Goal: Complete application form

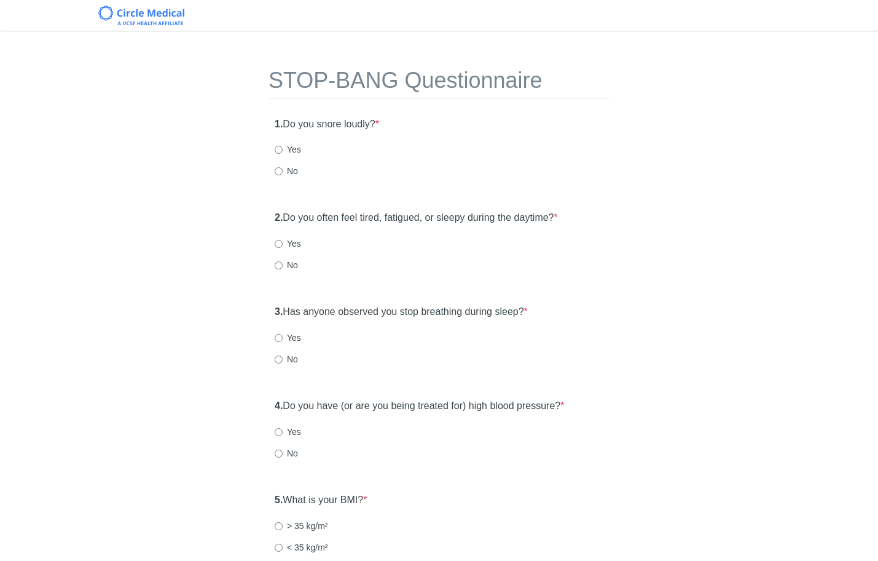
click at [288, 168] on label "No" at bounding box center [286, 171] width 23 height 12
click at [283, 168] on input "No" at bounding box center [279, 171] width 8 height 8
radio input "true"
click at [280, 267] on input "No" at bounding box center [279, 265] width 8 height 8
radio input "true"
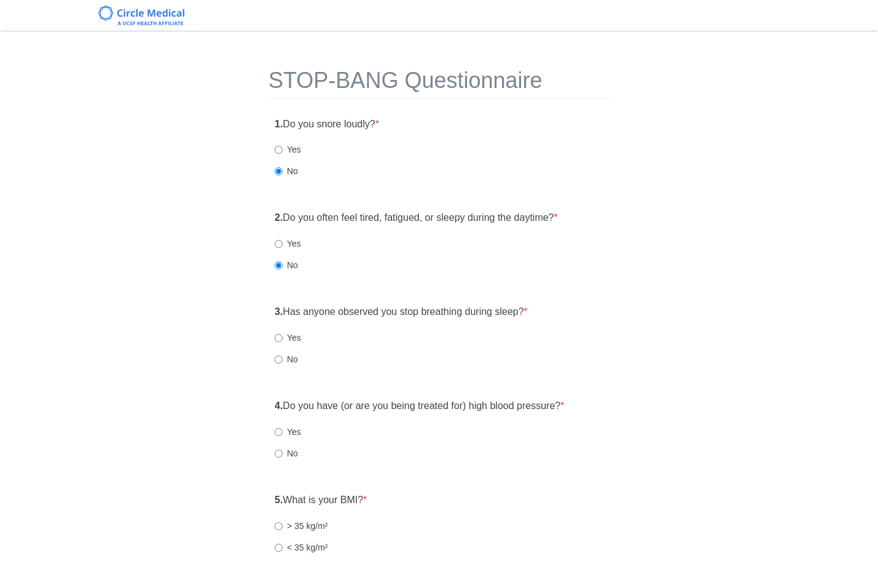
click at [282, 366] on div "3. Has anyone observed you stop breathing during sleep? * Yes No" at bounding box center [439, 341] width 341 height 85
click at [282, 360] on input "No" at bounding box center [279, 359] width 8 height 8
radio input "true"
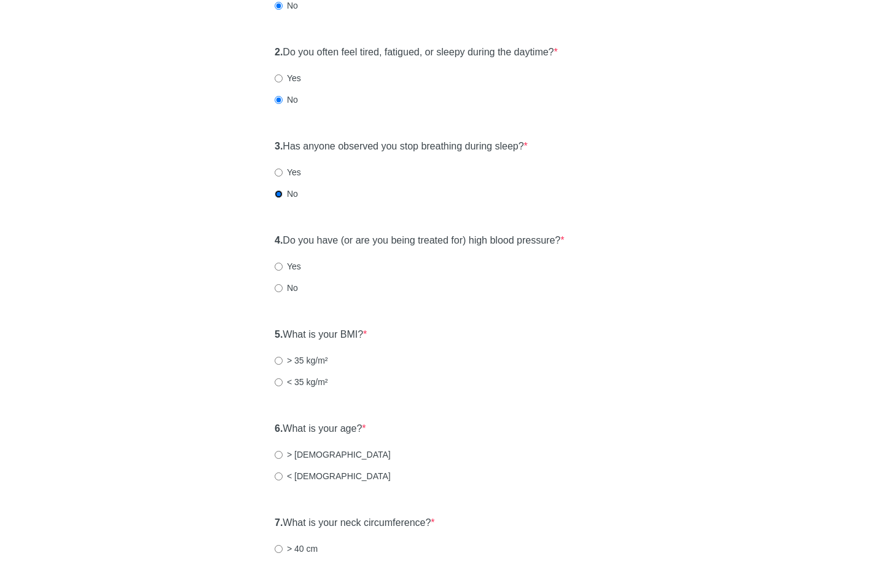
scroll to position [168, 0]
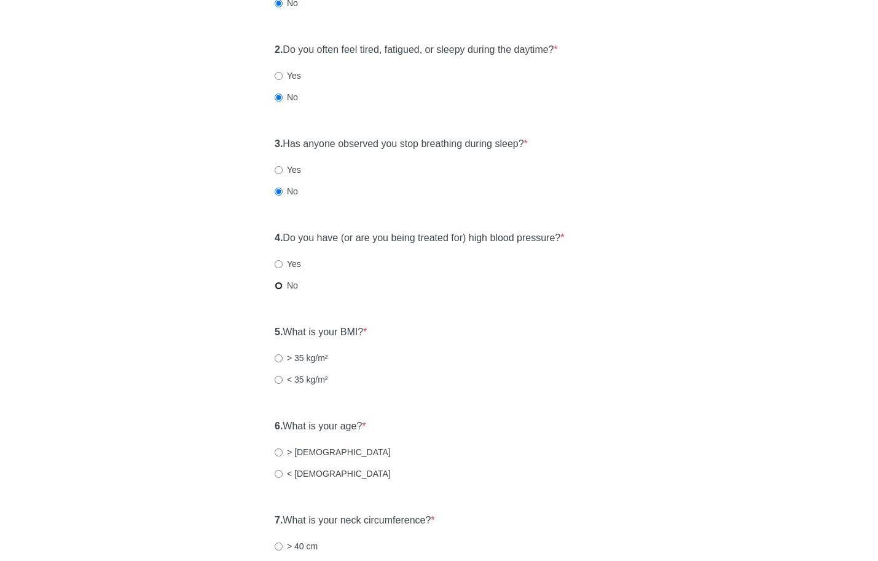
click at [279, 289] on input "No" at bounding box center [279, 286] width 8 height 8
radio input "true"
click at [292, 382] on label "< 35 kg/m²" at bounding box center [301, 379] width 53 height 12
click at [283, 382] on input "< 35 kg/m²" at bounding box center [279, 380] width 8 height 8
radio input "true"
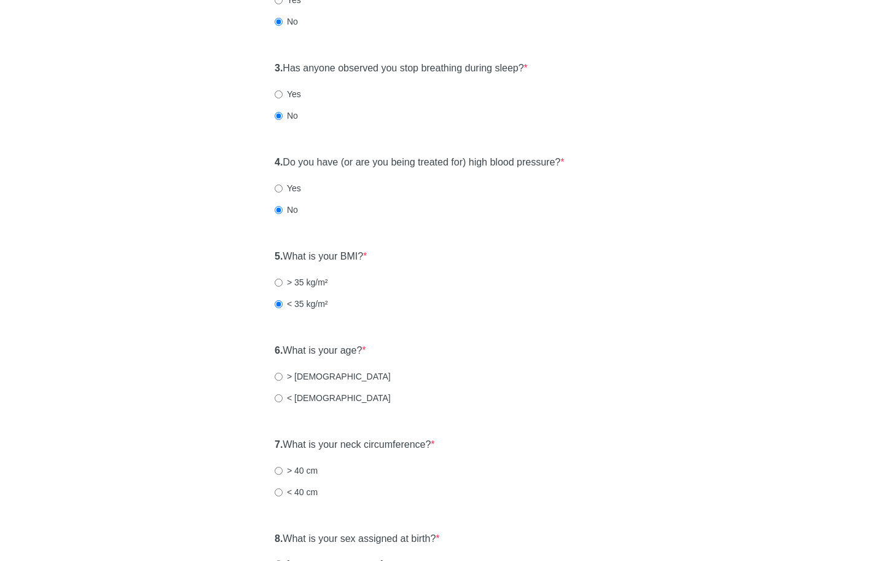
click at [326, 398] on label "< 50 years old" at bounding box center [333, 398] width 116 height 12
click at [283, 398] on input "< 50 years old" at bounding box center [279, 398] width 8 height 8
radio input "true"
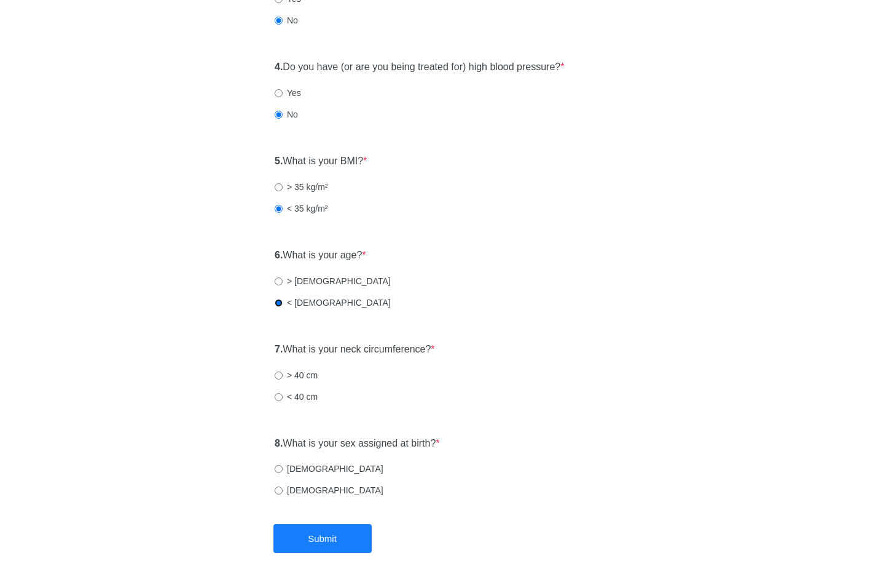
scroll to position [339, 0]
click at [299, 396] on label "< 40 cm" at bounding box center [296, 396] width 43 height 12
click at [283, 396] on input "< 40 cm" at bounding box center [279, 396] width 8 height 8
radio input "true"
click at [298, 465] on label "Male" at bounding box center [329, 468] width 109 height 12
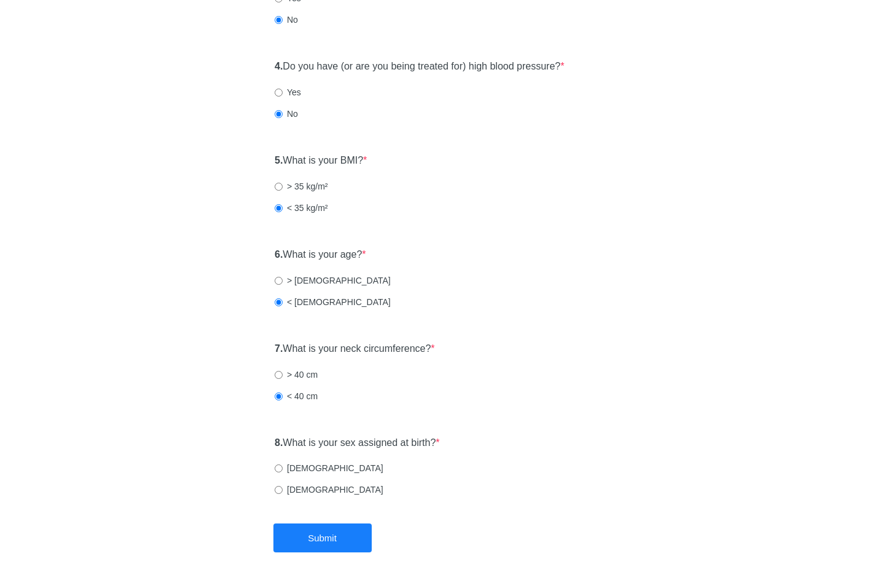
click at [283, 465] on input "Male" at bounding box center [279, 468] width 8 height 8
radio input "true"
click at [329, 523] on button "Submit" at bounding box center [323, 537] width 98 height 29
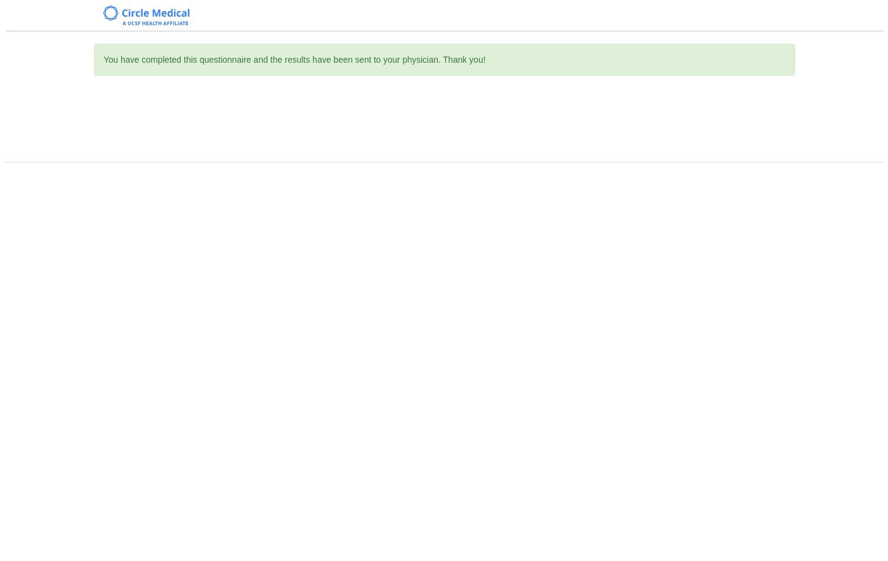
scroll to position [0, 0]
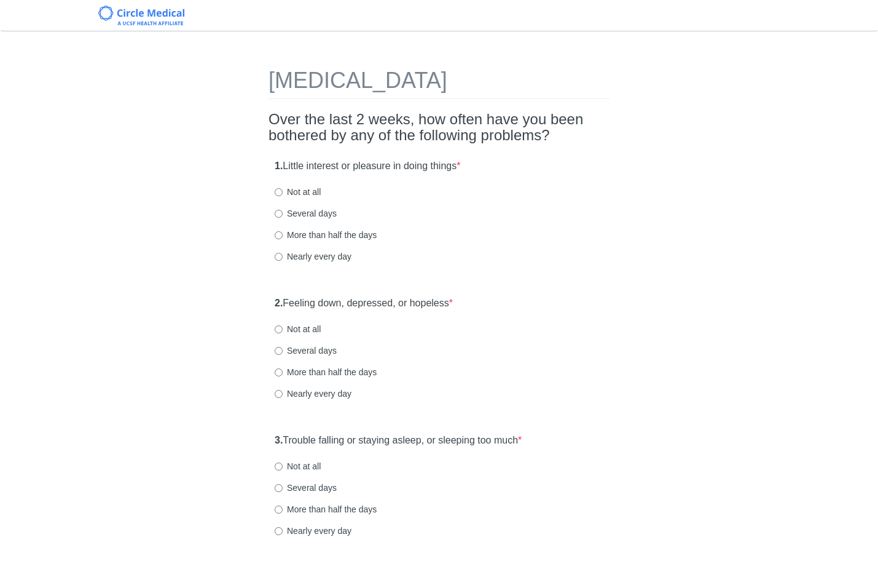
click at [318, 193] on label "Not at all" at bounding box center [298, 192] width 46 height 12
click at [283, 193] on input "Not at all" at bounding box center [279, 192] width 8 height 8
radio input "true"
click at [570, 332] on div "Not at all" at bounding box center [439, 329] width 329 height 12
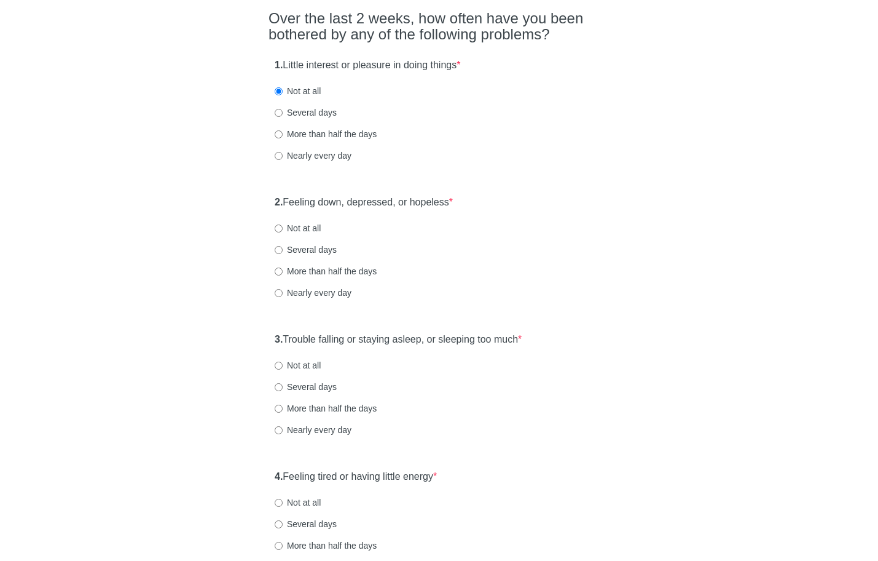
scroll to position [103, 0]
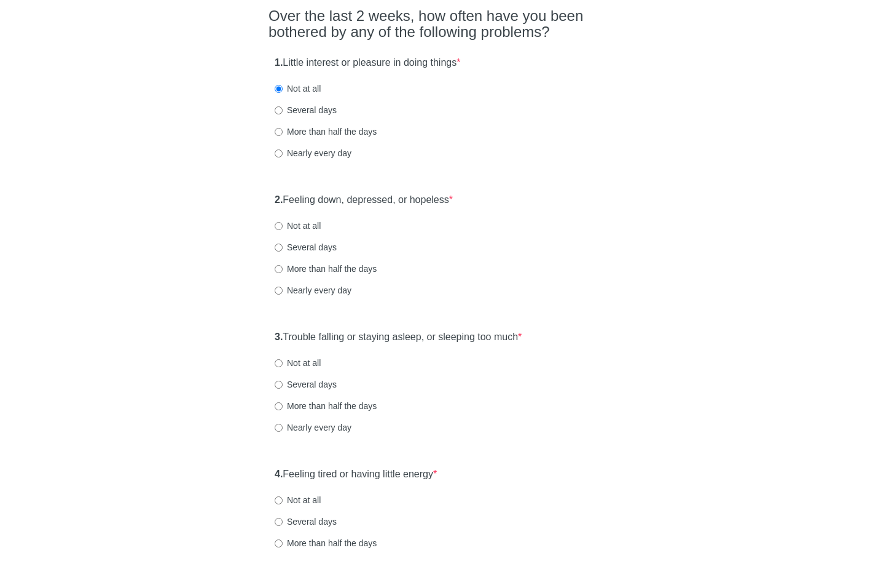
click at [283, 227] on label "Not at all" at bounding box center [298, 225] width 46 height 12
click at [283, 227] on input "Not at all" at bounding box center [279, 226] width 8 height 8
radio input "true"
click at [307, 357] on label "Not at all" at bounding box center [298, 363] width 46 height 12
click at [283, 359] on input "Not at all" at bounding box center [279, 363] width 8 height 8
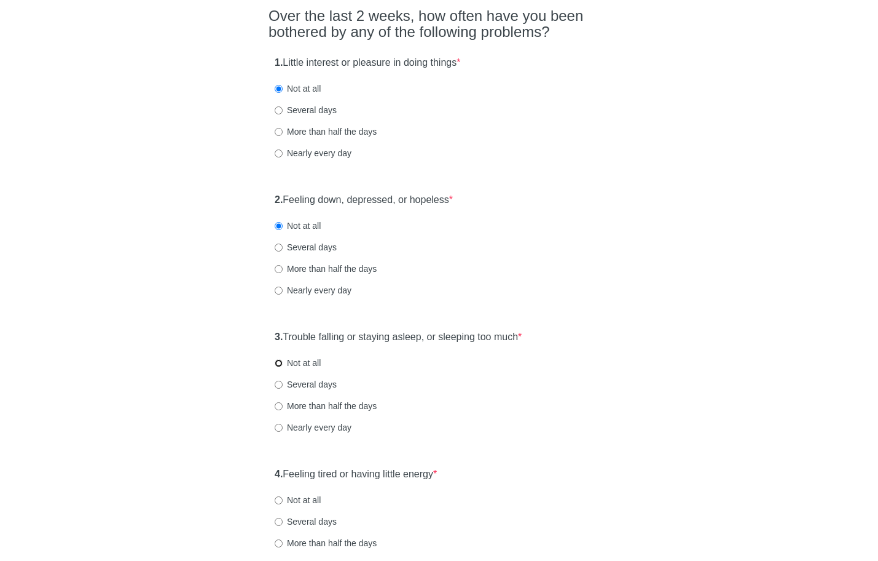
radio input "true"
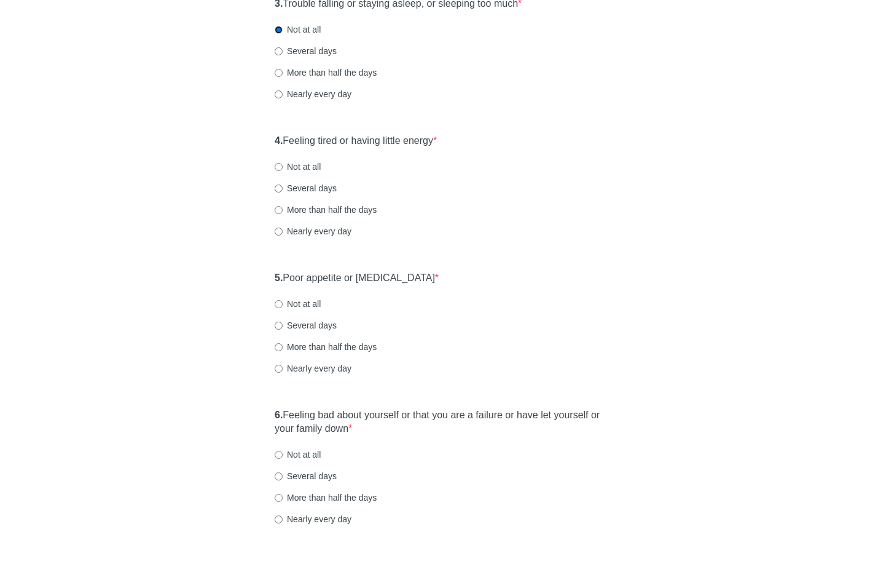
scroll to position [450, 0]
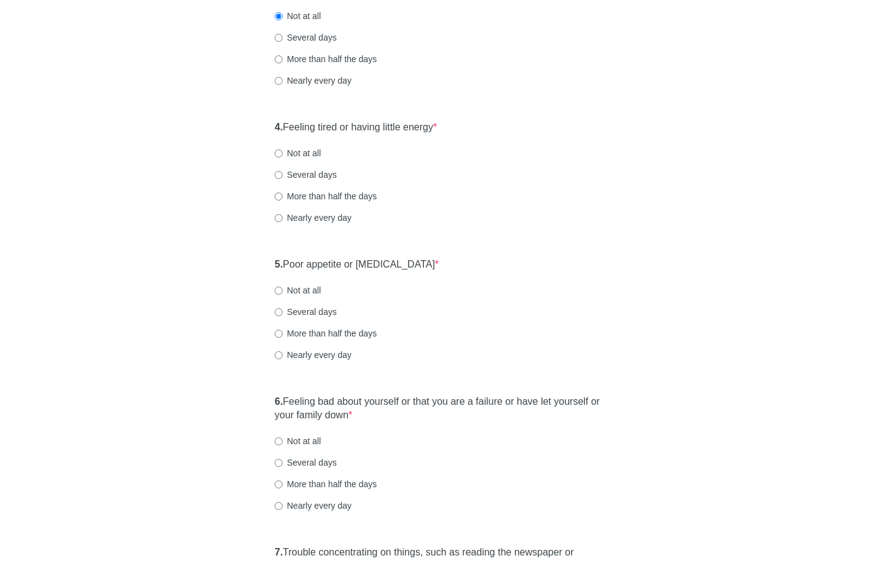
click at [308, 152] on label "Not at all" at bounding box center [298, 153] width 46 height 12
click at [283, 152] on input "Not at all" at bounding box center [279, 153] width 8 height 8
radio input "true"
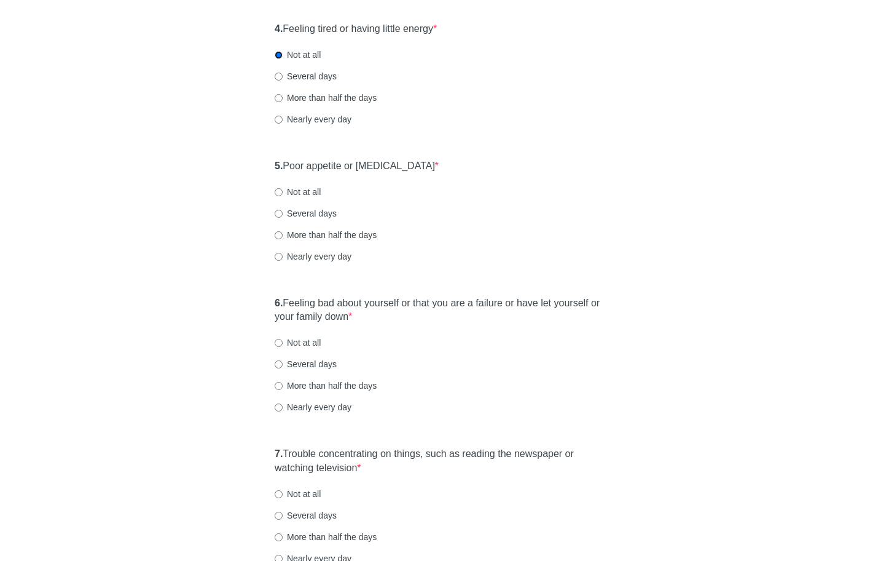
scroll to position [563, 0]
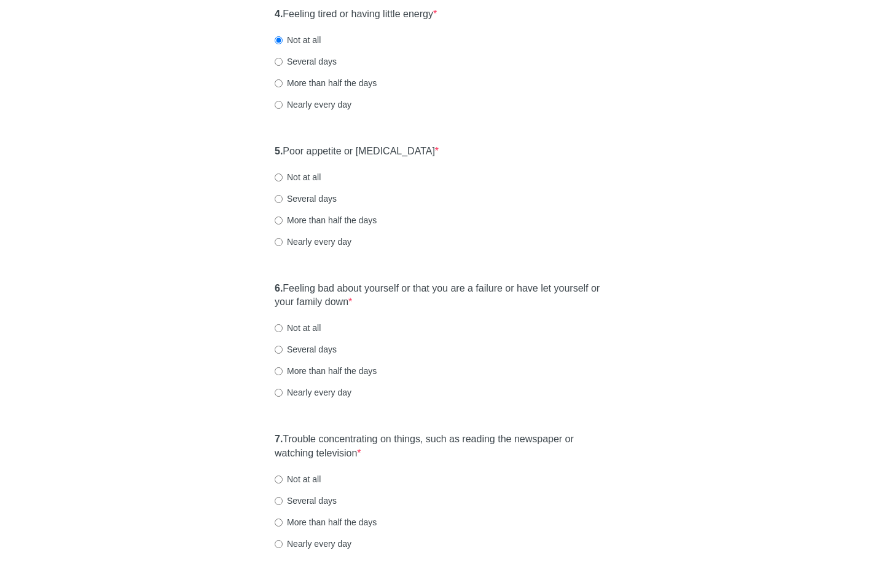
click at [315, 181] on label "Not at all" at bounding box center [298, 177] width 46 height 12
click at [283, 181] on input "Not at all" at bounding box center [279, 177] width 8 height 8
radio input "true"
click at [301, 328] on label "Not at all" at bounding box center [298, 327] width 46 height 12
click at [283, 328] on input "Not at all" at bounding box center [279, 328] width 8 height 8
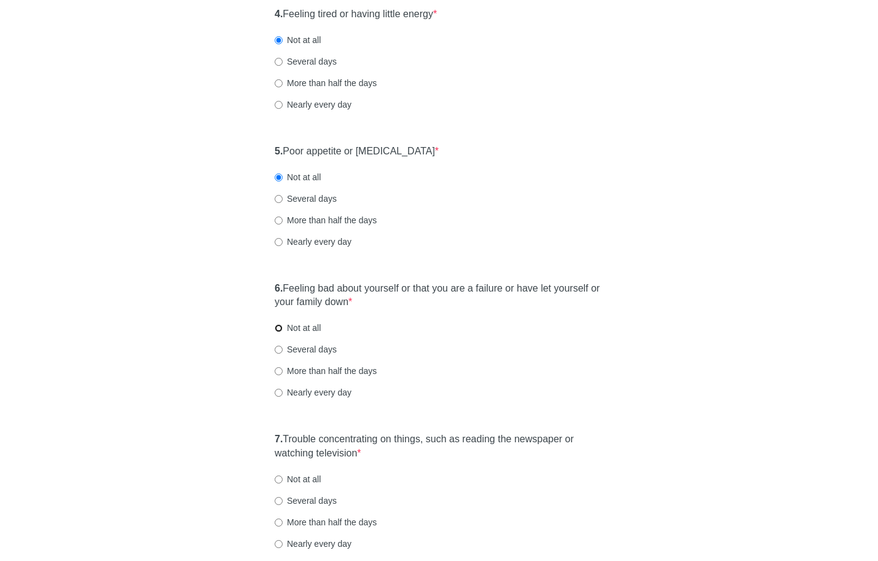
radio input "true"
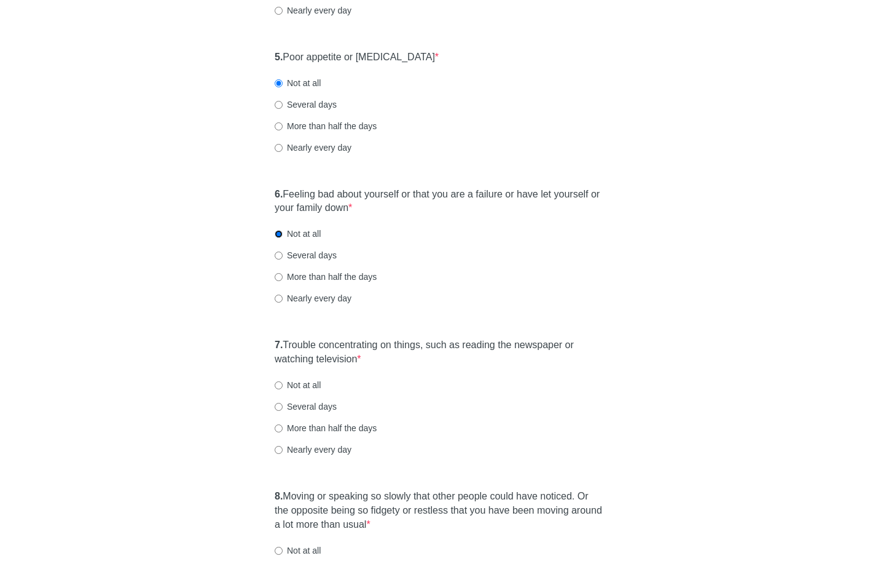
scroll to position [710, 0]
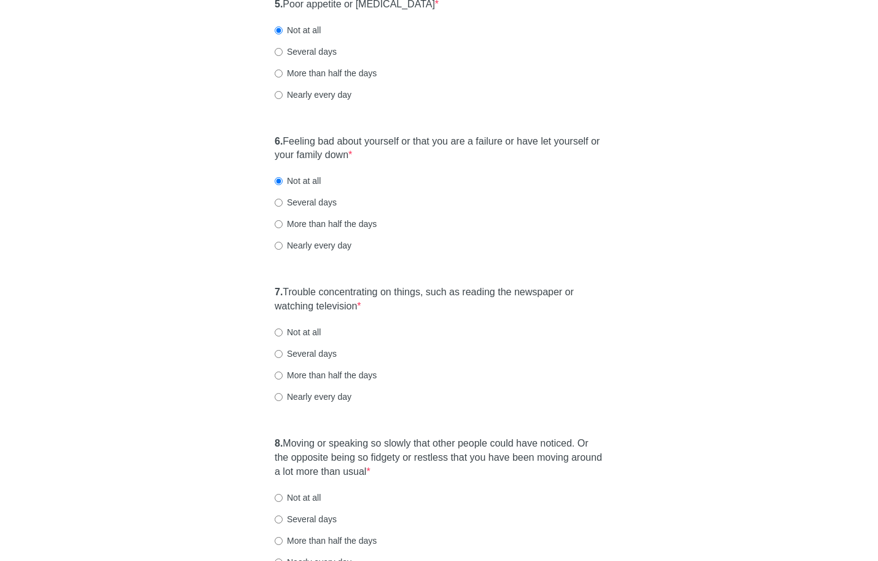
click at [295, 328] on label "Not at all" at bounding box center [298, 332] width 46 height 12
click at [283, 328] on input "Not at all" at bounding box center [279, 332] width 8 height 8
radio input "true"
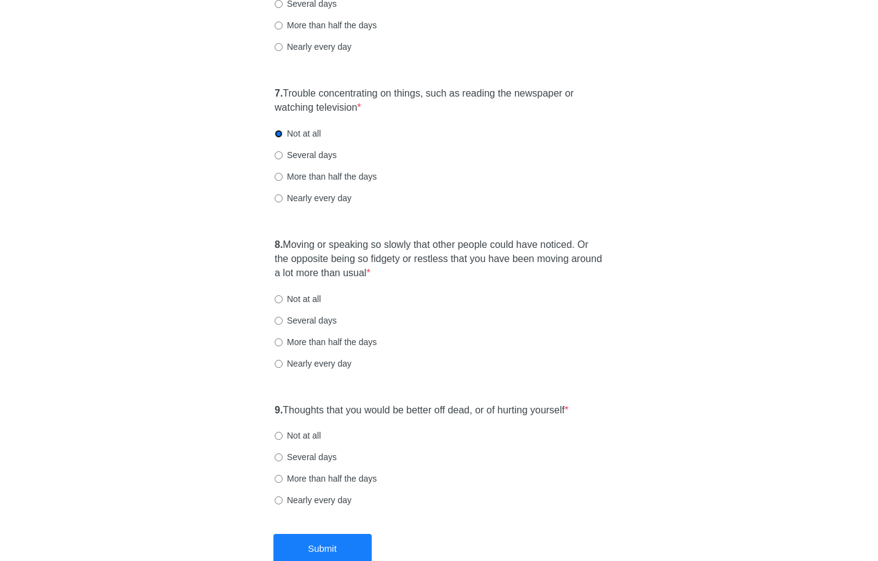
scroll to position [913, 0]
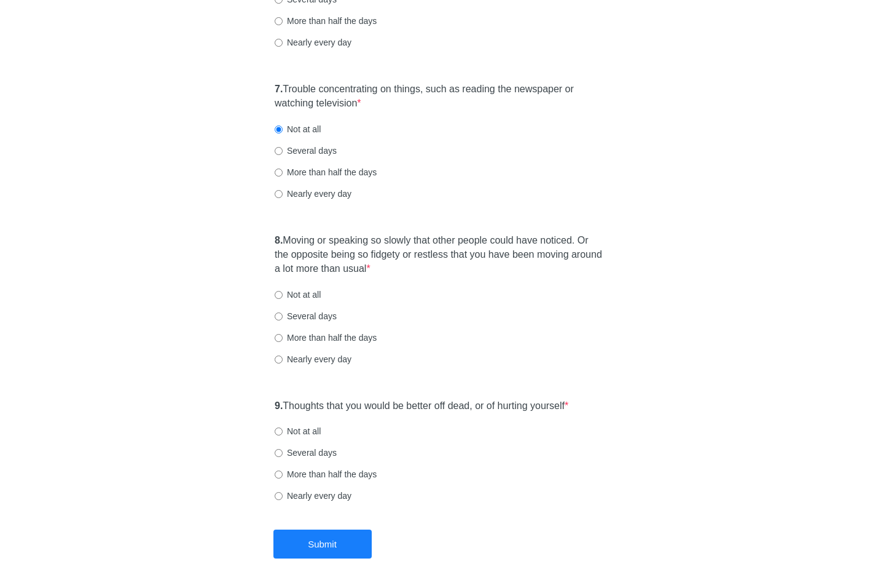
click at [298, 288] on label "Not at all" at bounding box center [298, 294] width 46 height 12
click at [283, 291] on input "Not at all" at bounding box center [279, 295] width 8 height 8
radio input "true"
click at [288, 420] on div "9. Thoughts that you would be better off dead, or of hurting yourself * Not at …" at bounding box center [439, 457] width 341 height 128
click at [305, 428] on label "Not at all" at bounding box center [298, 431] width 46 height 12
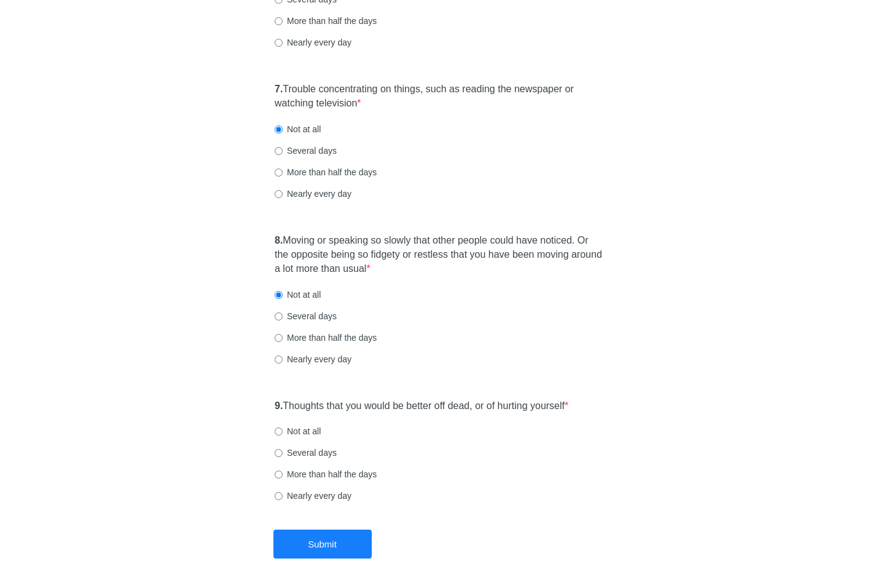
click at [283, 428] on input "Not at all" at bounding box center [279, 431] width 8 height 8
radio input "true"
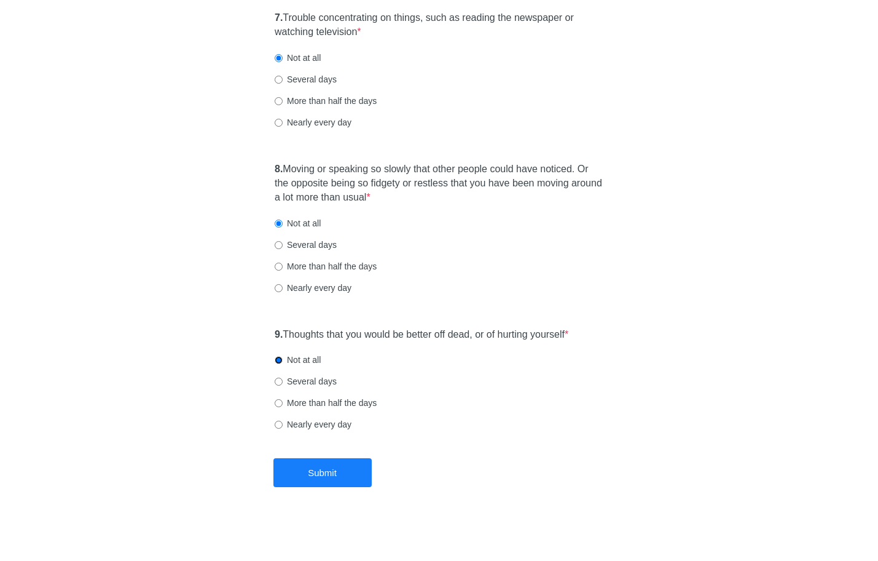
scroll to position [985, 0]
click at [344, 476] on button "Submit" at bounding box center [323, 471] width 98 height 29
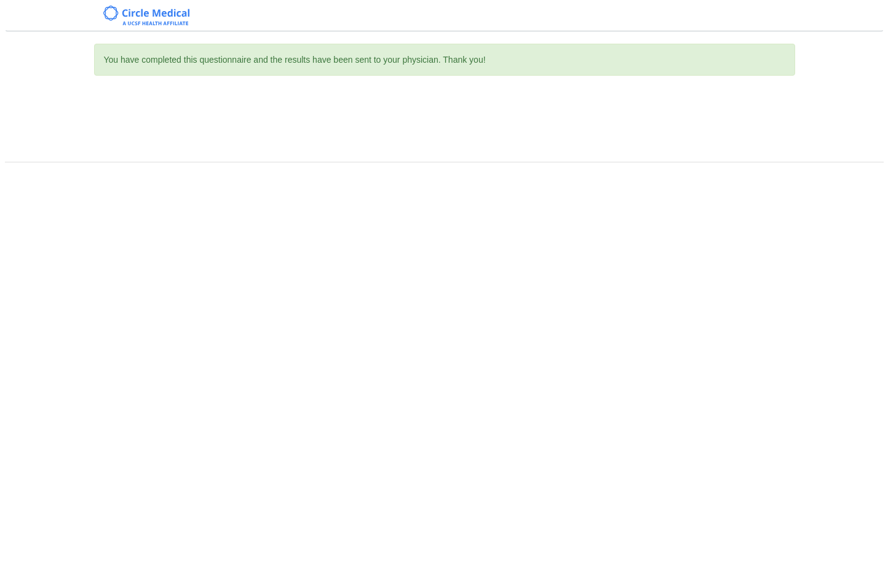
scroll to position [0, 0]
